Goal: Task Accomplishment & Management: Manage account settings

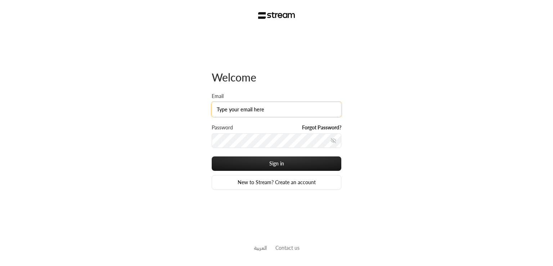
click at [250, 112] on input "Email" at bounding box center [277, 109] width 130 height 15
click at [232, 124] on label "Password" at bounding box center [222, 127] width 21 height 7
click at [247, 103] on input "Email" at bounding box center [277, 109] width 130 height 15
type input "[PERSON_NAME][EMAIL_ADDRESS][DOMAIN_NAME]"
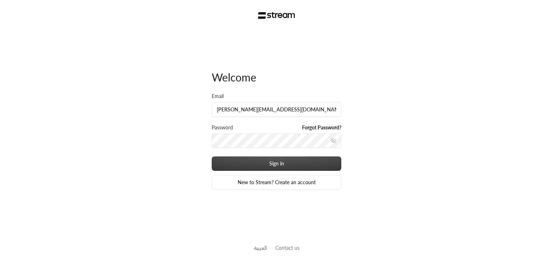
click at [274, 165] on button "Sign in" at bounding box center [277, 163] width 130 height 14
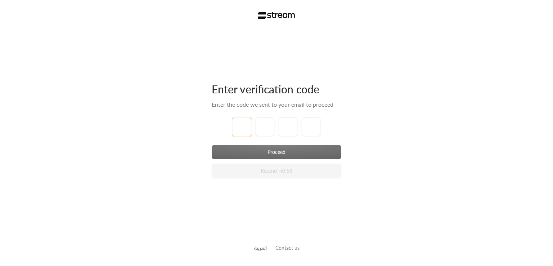
type input "1"
type input "2"
type input "3"
type input "4"
